Goal: Task Accomplishment & Management: Manage account settings

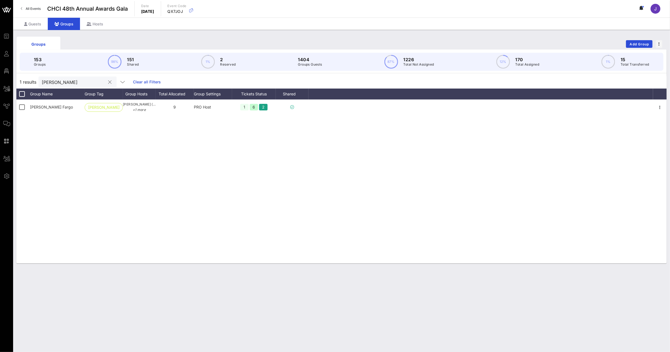
click at [50, 81] on input "[PERSON_NAME]" at bounding box center [74, 81] width 64 height 7
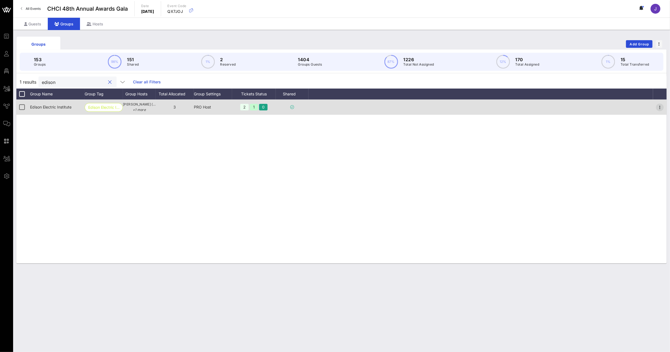
type input "edison"
click at [659, 106] on icon "button" at bounding box center [660, 107] width 7 height 7
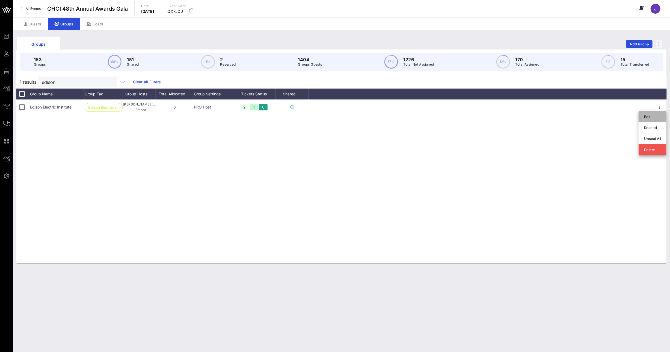
click at [660, 113] on div "Edit" at bounding box center [652, 116] width 17 height 9
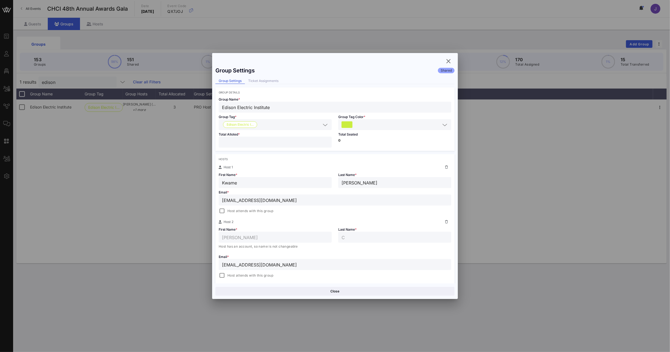
drag, startPoint x: 242, startPoint y: 143, endPoint x: 203, endPoint y: 141, distance: 39.7
click at [203, 141] on div "Event Builder Guests Floor Plan All Groups Journeys Comms QR Scanner Team Setti…" at bounding box center [335, 176] width 670 height 352
type input "*"
click at [404, 291] on button "Save" at bounding box center [395, 291] width 118 height 9
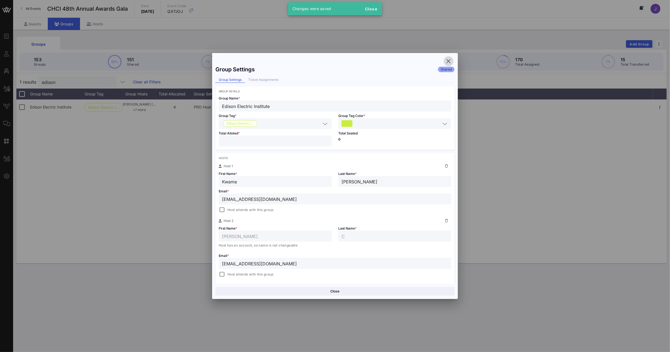
click at [451, 59] on icon "button" at bounding box center [448, 61] width 7 height 7
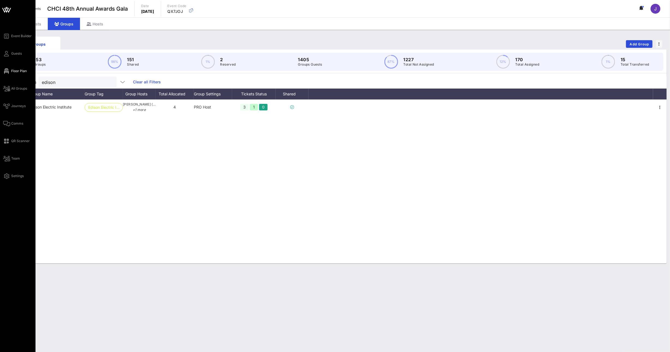
click at [9, 71] on icon at bounding box center [6, 71] width 7 height 1
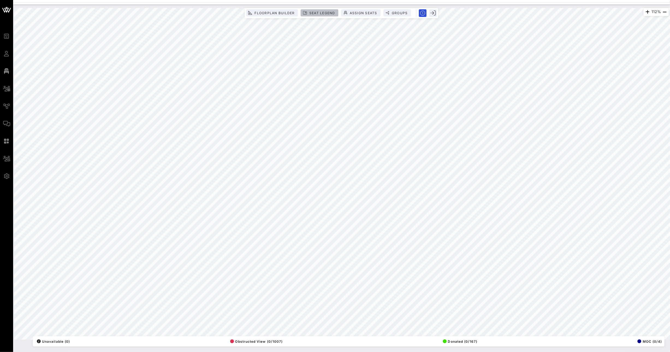
drag, startPoint x: 313, startPoint y: 13, endPoint x: 324, endPoint y: 17, distance: 11.4
click at [313, 13] on span "Seat Legend" at bounding box center [322, 13] width 26 height 4
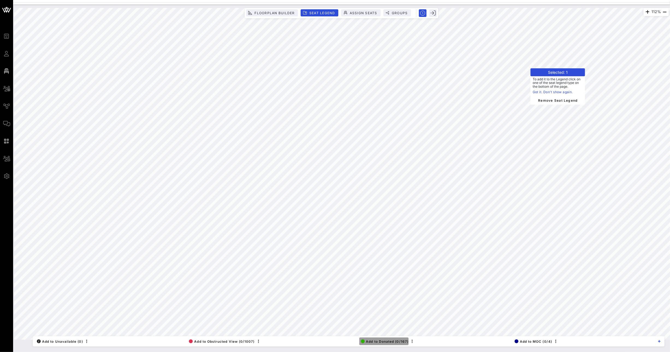
click at [387, 342] on span "Add to Donated (0/167)" at bounding box center [385, 341] width 48 height 4
click at [559, 100] on span "Remove Seat Legend" at bounding box center [556, 98] width 44 height 5
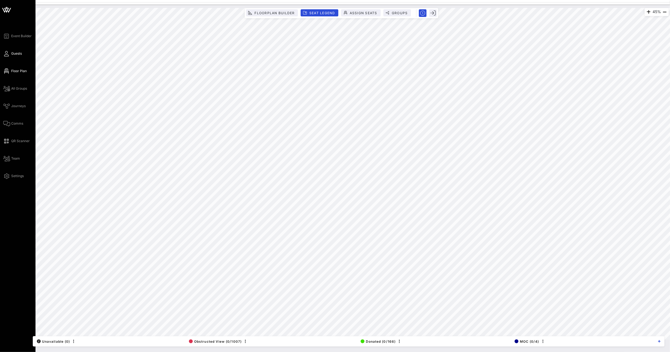
click at [7, 53] on icon at bounding box center [6, 53] width 7 height 1
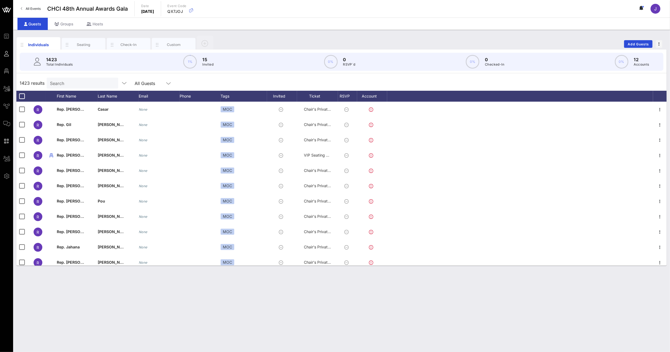
click at [69, 85] on input "Search" at bounding box center [82, 82] width 64 height 7
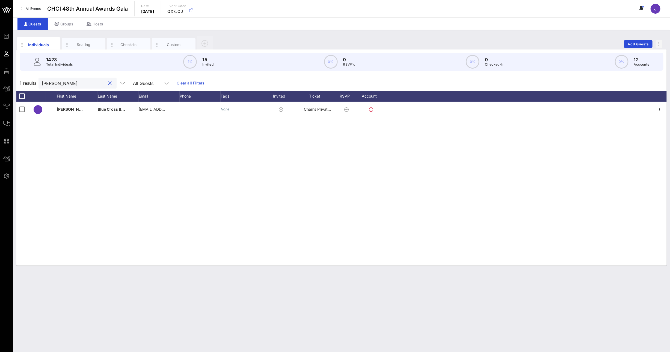
type input "[PERSON_NAME]"
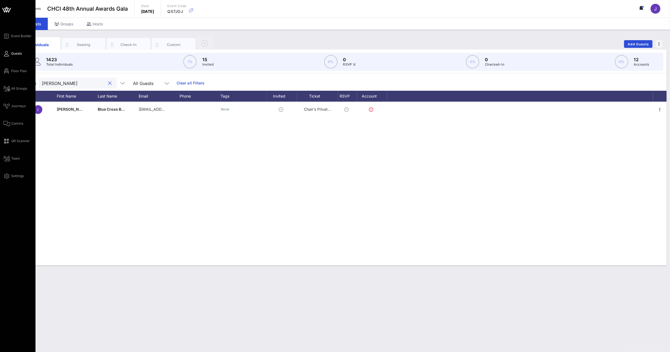
click at [5, 75] on div "Event Builder Guests Floor Plan All Groups Journeys Comms QR Scanner Team Setti…" at bounding box center [19, 106] width 32 height 146
click at [10, 73] on link "Floor Plan" at bounding box center [14, 71] width 23 height 7
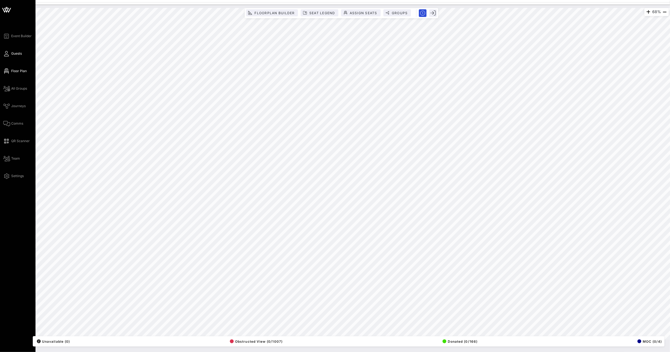
click at [6, 57] on link "Guests" at bounding box center [12, 53] width 19 height 7
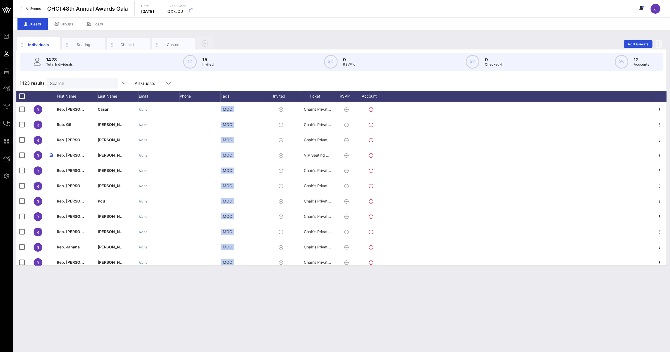
click at [70, 64] on p "Total Individuals" at bounding box center [59, 64] width 27 height 5
click at [68, 81] on input "Search" at bounding box center [82, 82] width 64 height 7
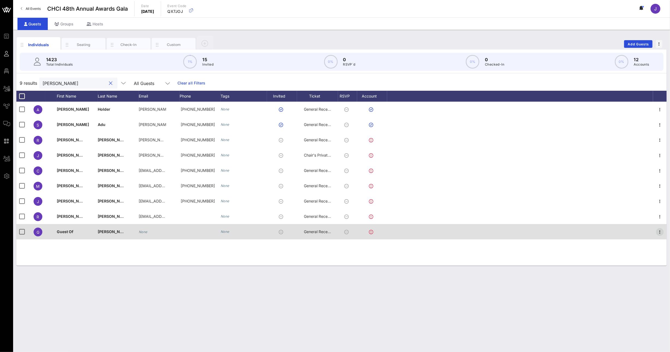
type input "[PERSON_NAME]"
click at [661, 231] on icon "button" at bounding box center [660, 232] width 7 height 7
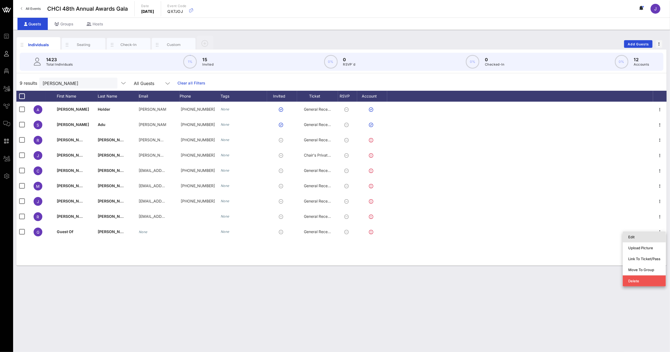
click at [650, 238] on div "Edit" at bounding box center [644, 237] width 32 height 4
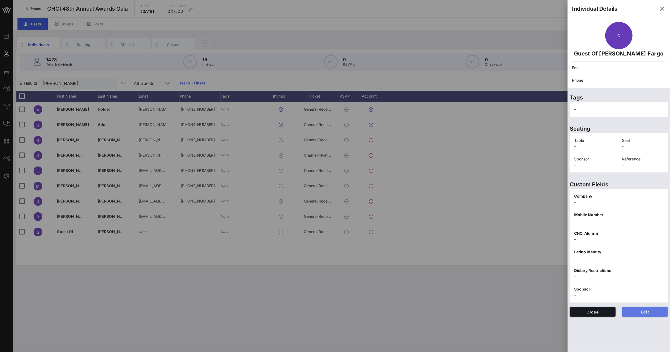
click at [644, 310] on span "Edit" at bounding box center [645, 311] width 37 height 5
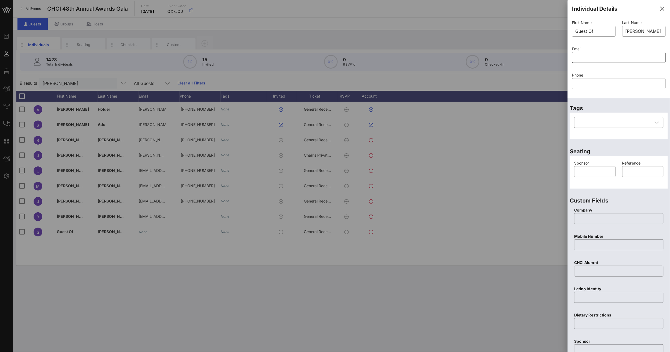
click at [586, 54] on input "text" at bounding box center [618, 57] width 87 height 9
paste input "mailto:[PERSON_NAME][EMAIL_ADDRESS][PERSON_NAME][DOMAIN_NAME]"
drag, startPoint x: 589, startPoint y: 57, endPoint x: 508, endPoint y: 55, distance: 81.4
click at [513, 55] on div "Event Builder Guests Floor Plan All Groups Journeys Comms QR Scanner Team Setti…" at bounding box center [335, 176] width 670 height 352
type input "[PERSON_NAME][EMAIL_ADDRESS][PERSON_NAME][DOMAIN_NAME]"
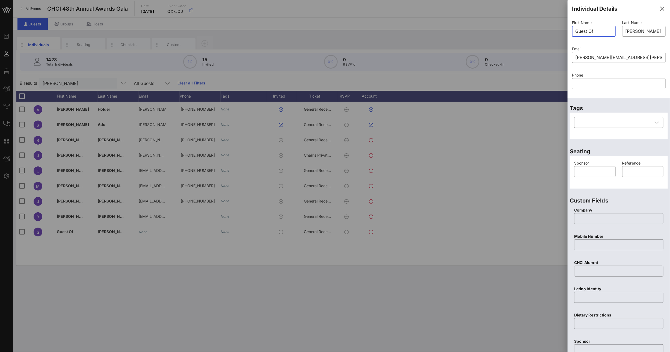
drag, startPoint x: 585, startPoint y: 29, endPoint x: 532, endPoint y: 31, distance: 53.8
click at [534, 31] on div "Event Builder Guests Floor Plan All Groups Journeys Comms QR Scanner Team Setti…" at bounding box center [335, 176] width 670 height 352
type input "[PERSON_NAME]"
click at [587, 174] on input "text" at bounding box center [594, 171] width 35 height 9
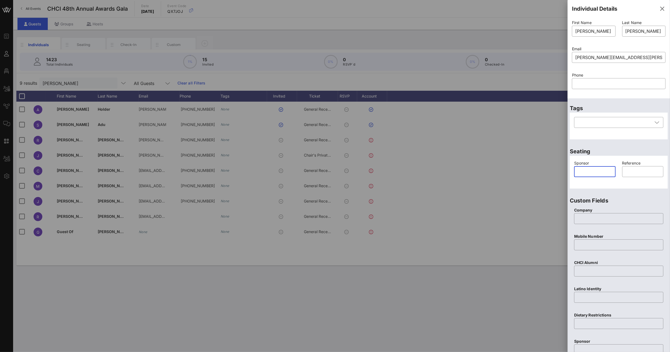
type input "Q"
drag, startPoint x: 605, startPoint y: 169, endPoint x: 573, endPoint y: 169, distance: 32.5
click at [573, 169] on div "Sponsor ​ [PERSON_NAME] Fargo" at bounding box center [595, 172] width 48 height 31
drag, startPoint x: 592, startPoint y: 170, endPoint x: 589, endPoint y: 220, distance: 49.5
click at [589, 220] on div "Individual Details First Name ​ [PERSON_NAME] Last Name ​ [PERSON_NAME] Email ​…" at bounding box center [619, 211] width 102 height 422
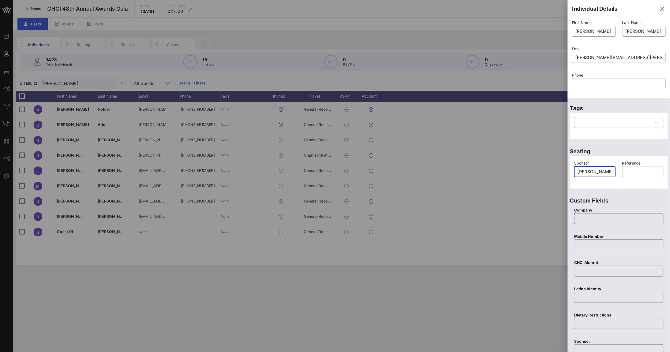
type input "[PERSON_NAME] Fargo"
click at [589, 220] on input "text" at bounding box center [618, 218] width 83 height 9
paste input "[PERSON_NAME] Fargo"
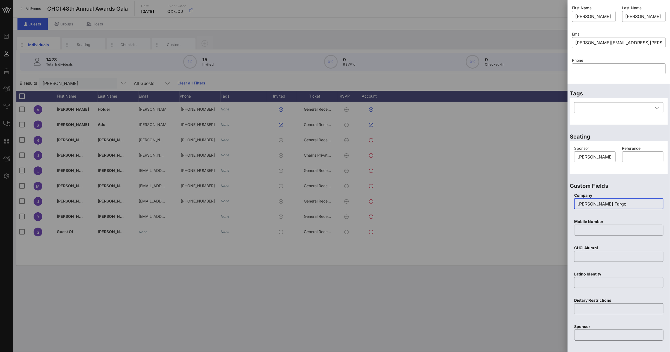
scroll to position [23, 0]
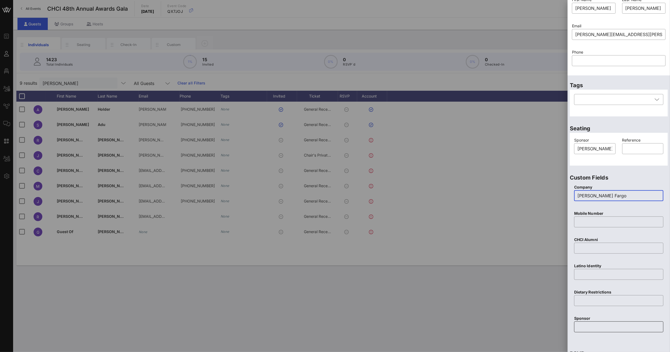
type input "[PERSON_NAME] Fargo"
click at [597, 325] on input "text" at bounding box center [618, 326] width 83 height 9
paste input "[PERSON_NAME] Fargo"
type input "[PERSON_NAME] Fargo"
click at [600, 223] on input "text" at bounding box center [618, 221] width 83 height 9
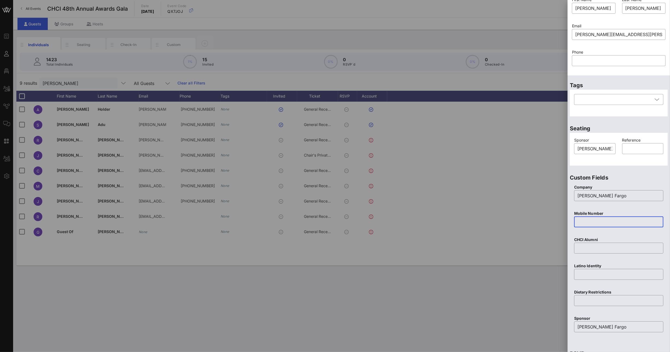
paste input "[PHONE_NUMBER]"
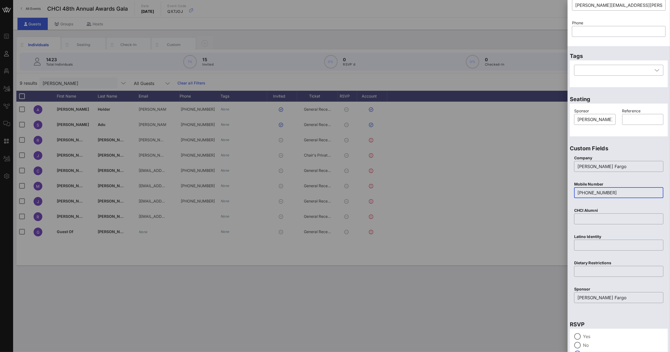
scroll to position [58, 0]
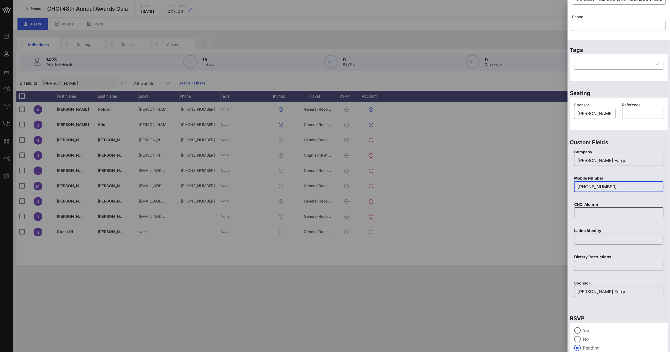
type input "[PHONE_NUMBER]"
click at [602, 214] on input "text" at bounding box center [618, 212] width 83 height 9
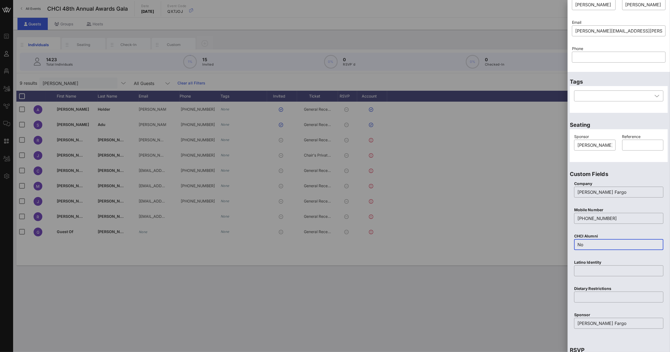
scroll to position [85, 0]
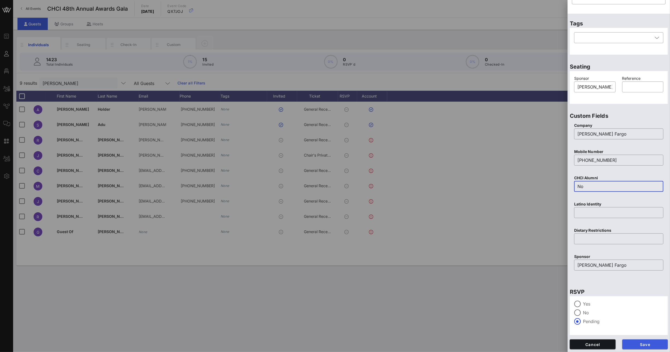
type input "No"
click at [647, 347] on button "Save" at bounding box center [645, 344] width 46 height 10
